Goal: Consume media (video, audio)

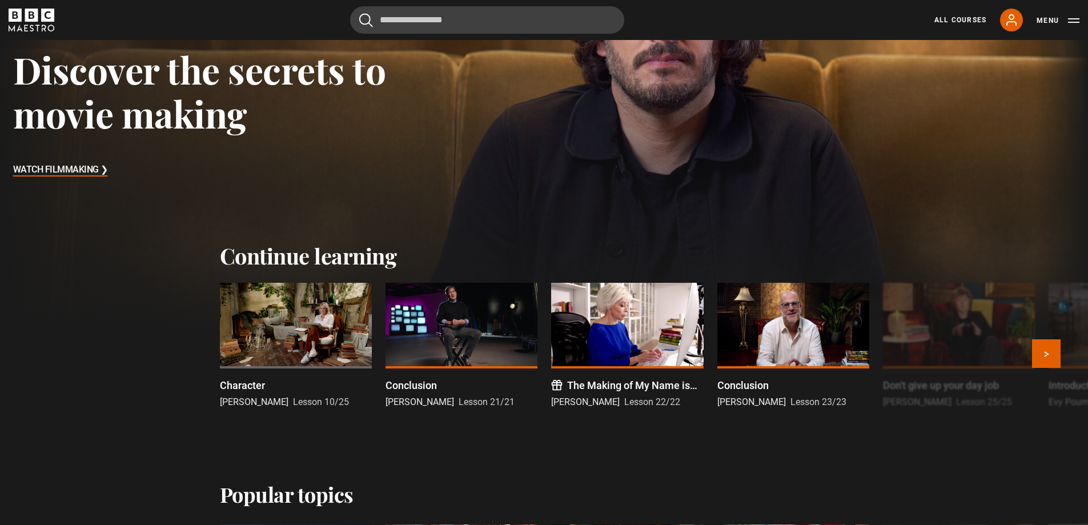
scroll to position [171, 0]
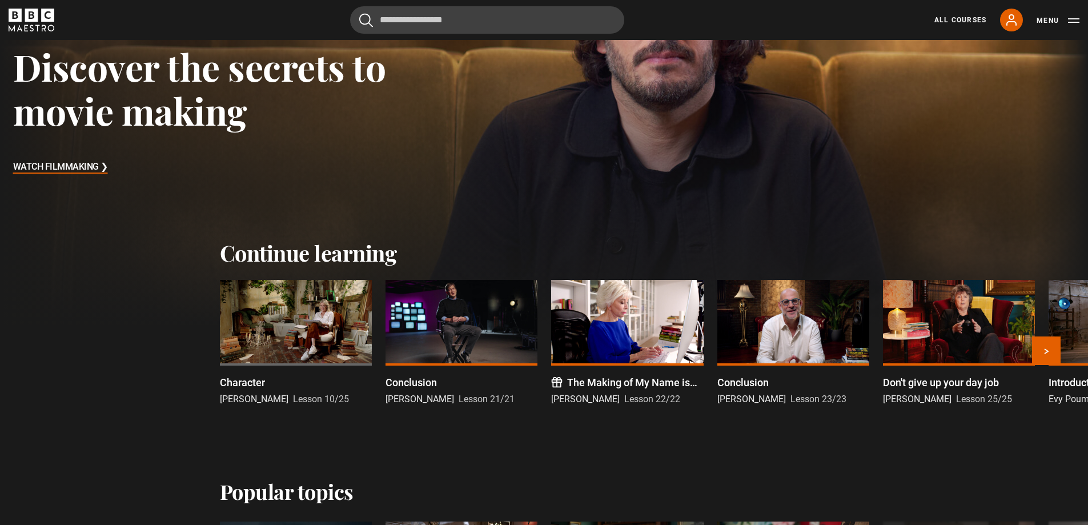
click at [282, 334] on div at bounding box center [296, 323] width 152 height 86
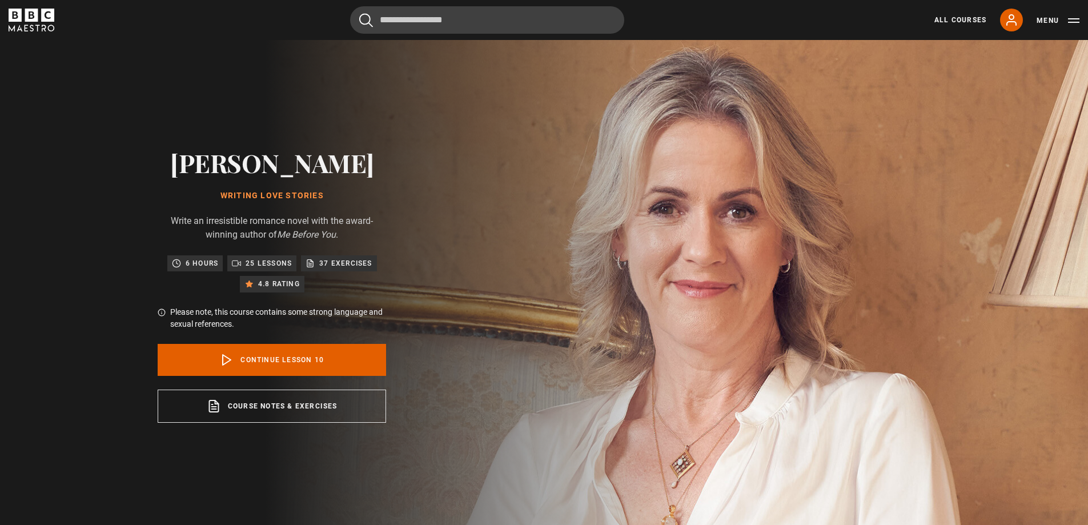
scroll to position [531, 0]
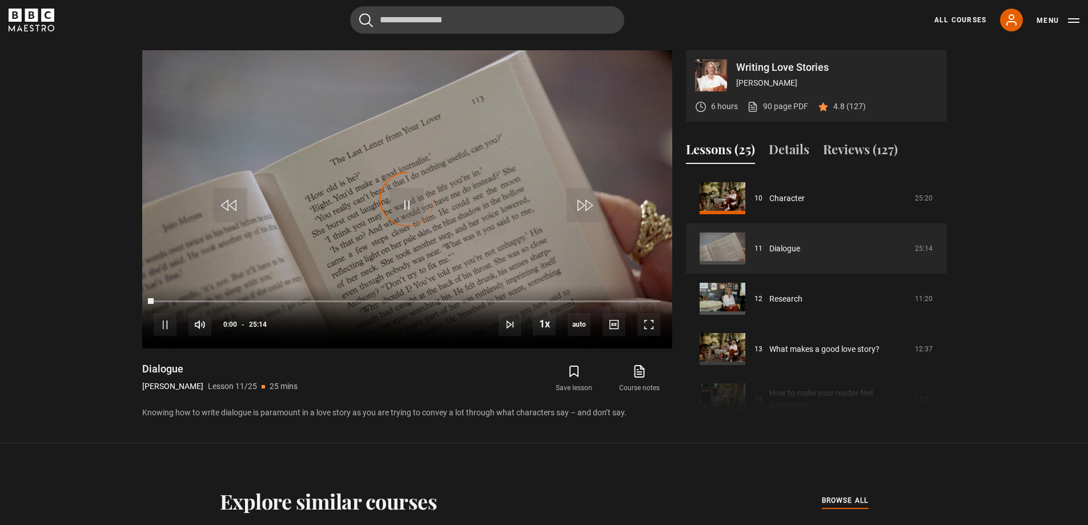
scroll to position [508, 0]
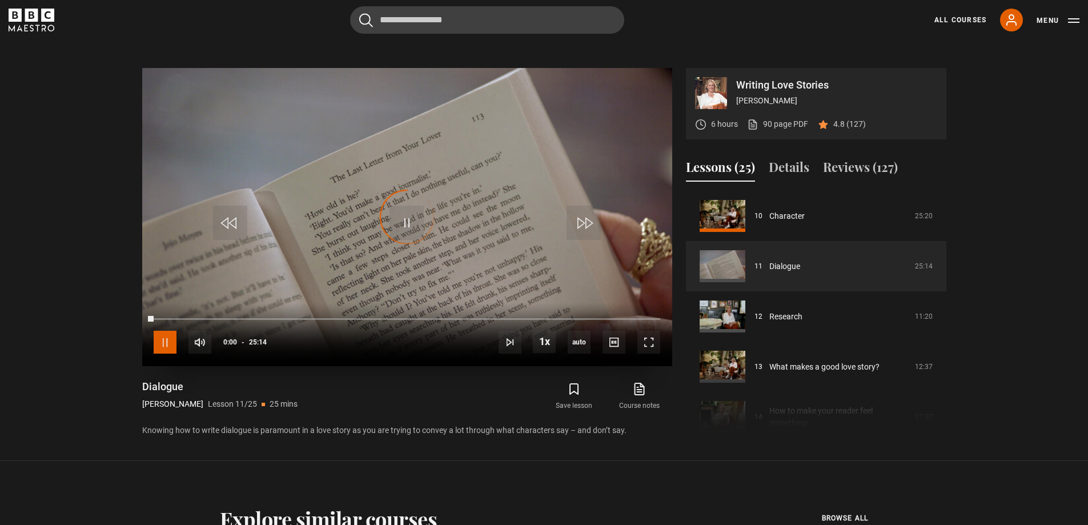
click at [170, 347] on span "Video Player" at bounding box center [165, 342] width 23 height 23
